Goal: Information Seeking & Learning: Stay updated

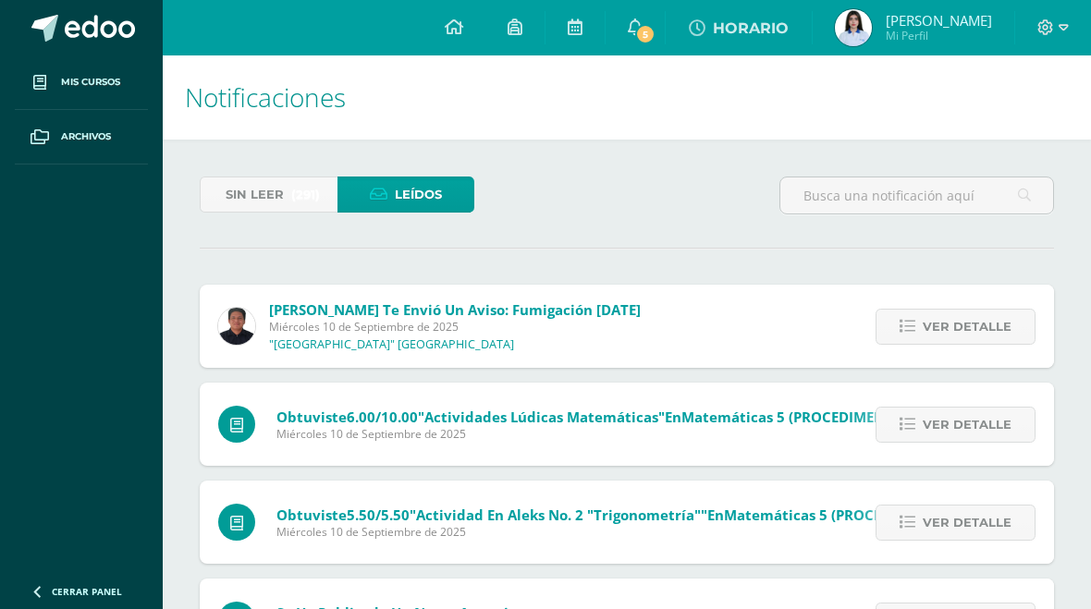
click at [463, 33] on icon at bounding box center [454, 26] width 18 height 17
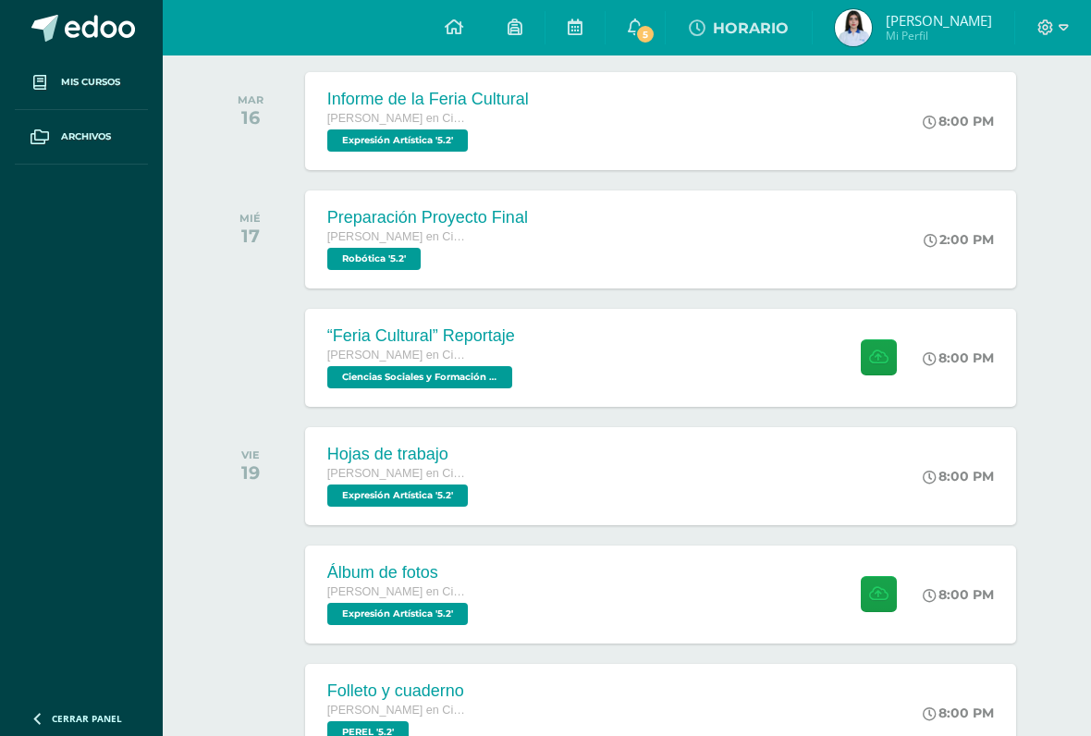
scroll to position [300, 0]
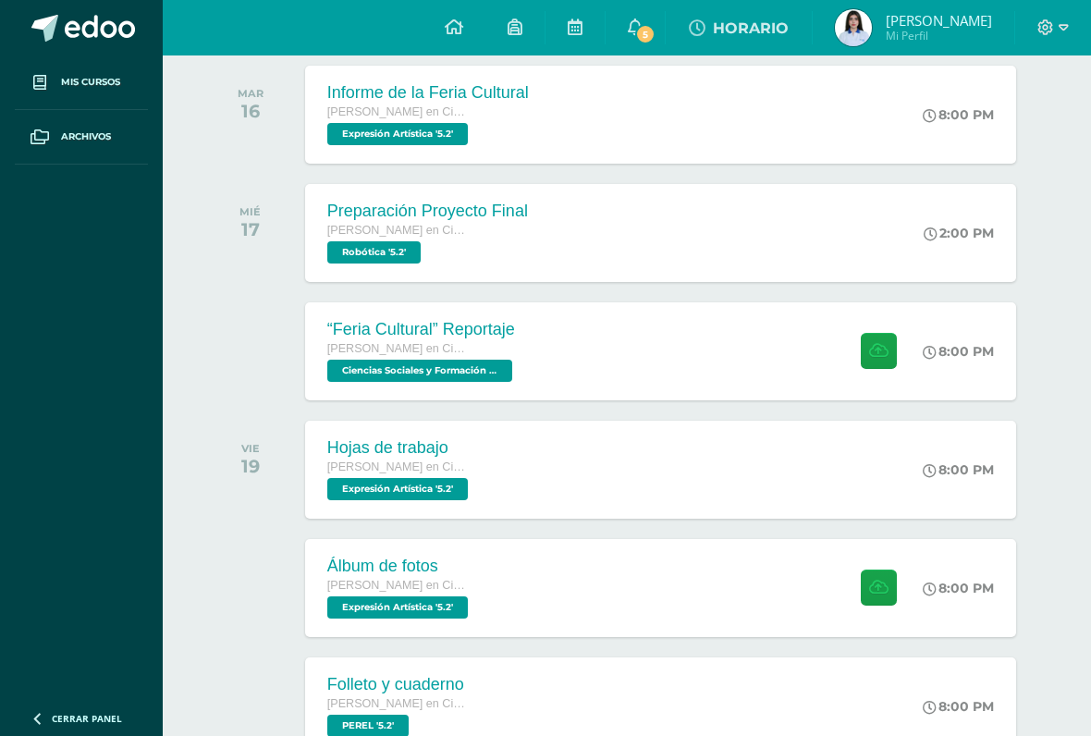
click at [777, 341] on div "“Feria Cultural” Reportaje Quinto Bachillerato en Ciencias y Letras Ciencias So…" at bounding box center [660, 351] width 711 height 98
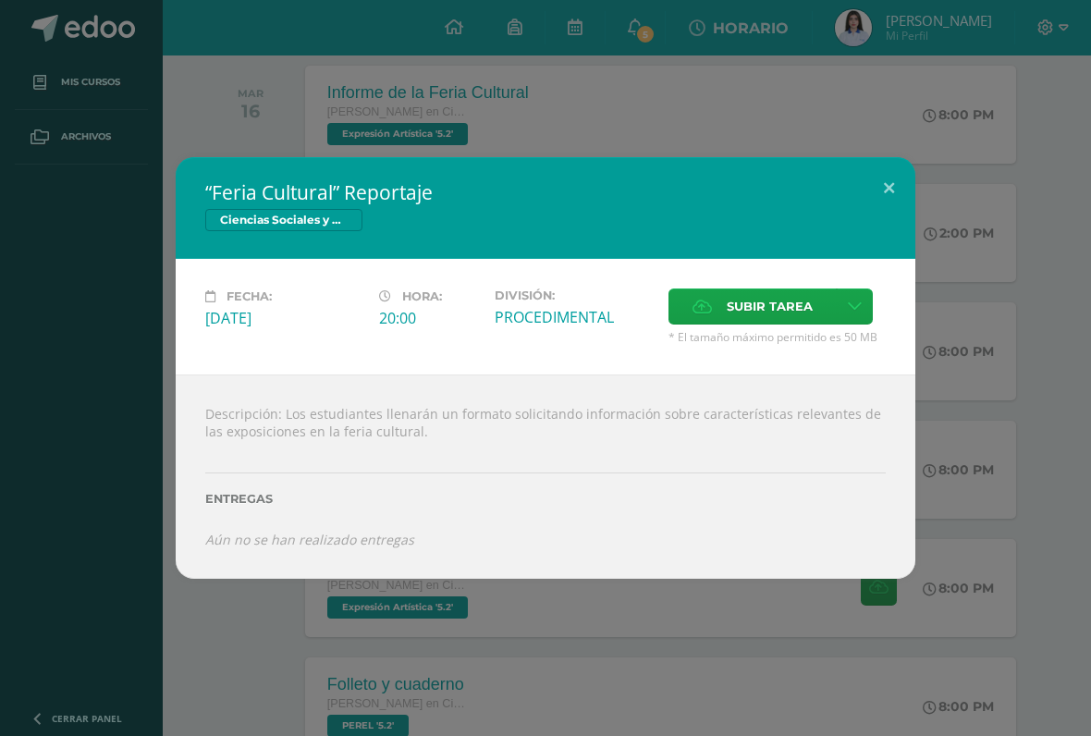
click at [987, 96] on div "“Feria Cultural” Reportaje Ciencias Sociales y Formación Ciudadana 5 Fecha: Mié…" at bounding box center [545, 368] width 1091 height 736
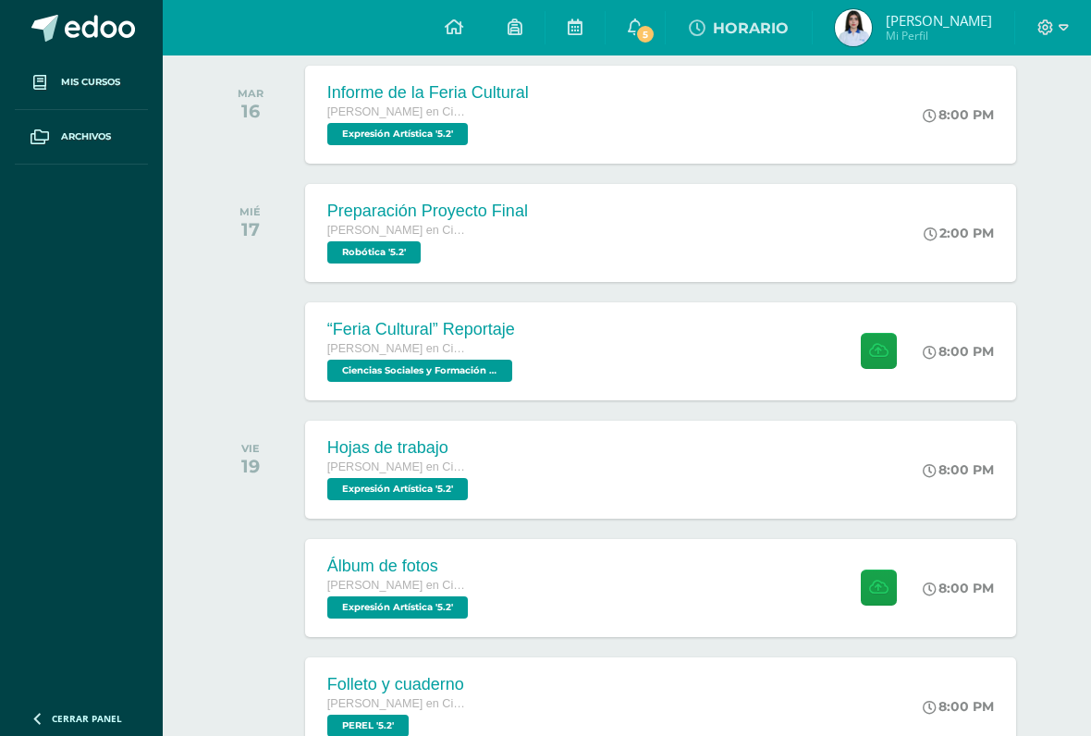
click at [698, 55] on div "SEPTIEMBRE MAR 16 Informe de la Feria Cultural Quinto Bachillerato en Ciencias …" at bounding box center [627, 92] width 837 height 149
click at [665, 45] on link "5" at bounding box center [635, 27] width 59 height 55
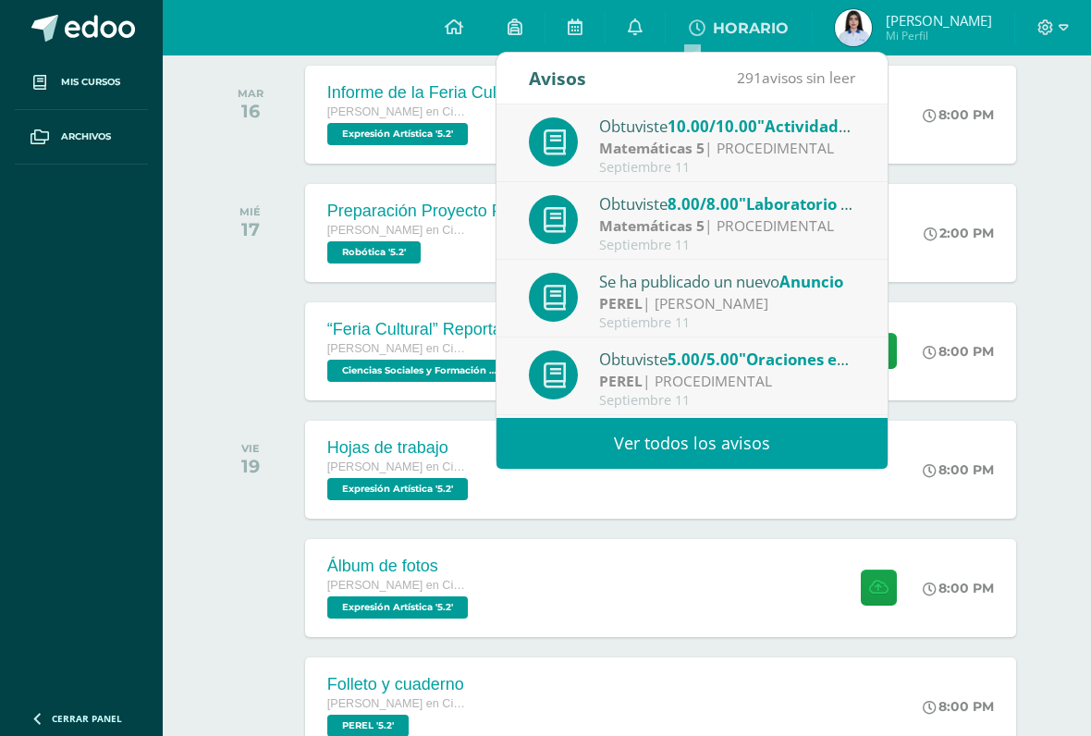
click at [822, 437] on link "Ver todos los avisos" at bounding box center [691, 443] width 391 height 51
